Goal: Task Accomplishment & Management: Manage account settings

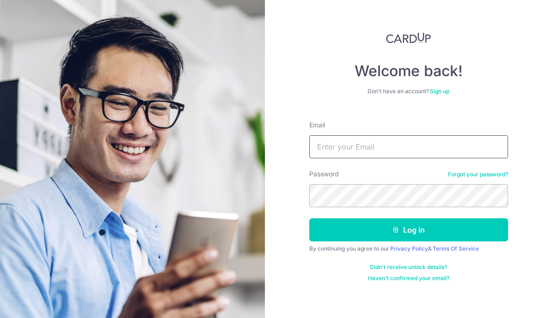
click at [457, 141] on input "Email" at bounding box center [408, 146] width 199 height 23
type input "[PERSON_NAME][EMAIL_ADDRESS][DOMAIN_NAME]"
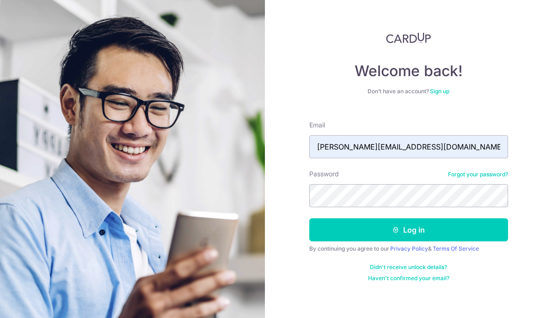
click at [451, 216] on form "Email jessica.chew94@hotmail.com Password Forgot your password? Log in By conti…" at bounding box center [408, 198] width 199 height 169
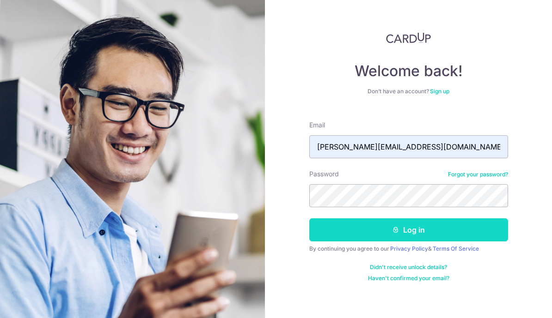
click at [478, 233] on button "Log in" at bounding box center [408, 230] width 199 height 23
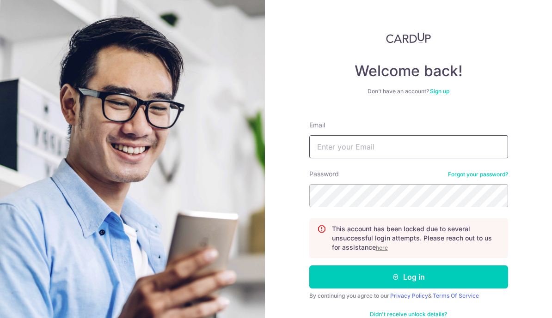
type input "[PERSON_NAME][EMAIL_ADDRESS][DOMAIN_NAME]"
click at [385, 248] on u "here" at bounding box center [382, 248] width 12 height 7
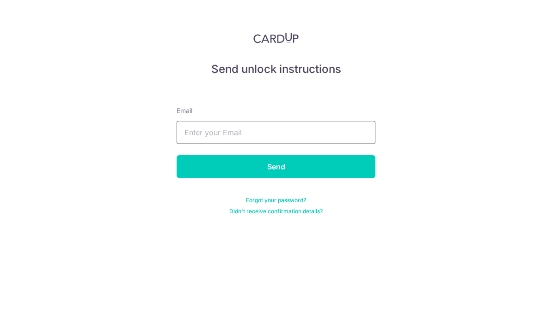
click at [359, 130] on input "text" at bounding box center [276, 132] width 199 height 23
type input "[PERSON_NAME][EMAIL_ADDRESS][DOMAIN_NAME]"
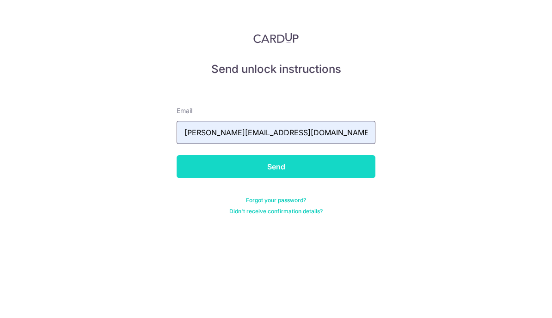
click at [326, 164] on input "Send" at bounding box center [276, 166] width 199 height 23
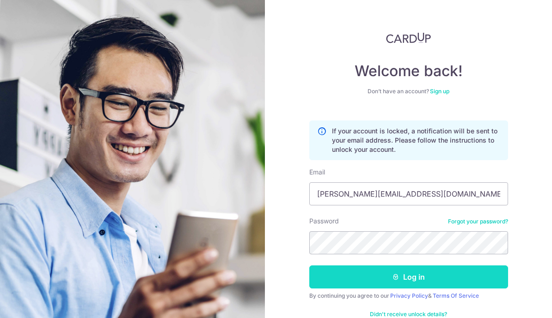
click at [425, 279] on button "Log in" at bounding box center [408, 277] width 199 height 23
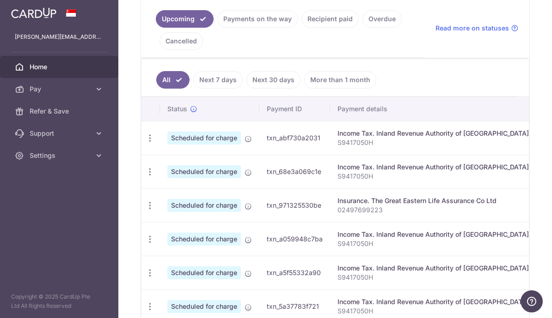
click at [301, 28] on link "Recipient paid" at bounding box center [329, 19] width 57 height 18
